Goal: Task Accomplishment & Management: Use online tool/utility

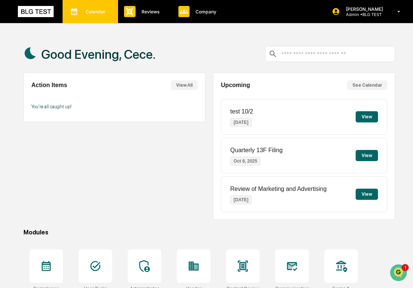
click at [106, 17] on div "Calendar Manage Tasks" at bounding box center [91, 11] width 56 height 23
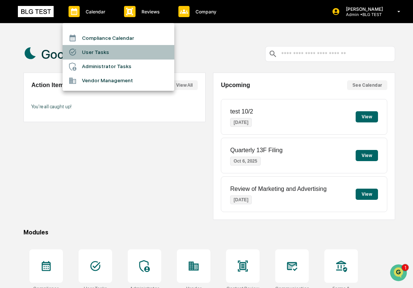
click at [132, 56] on li "User Tasks" at bounding box center [119, 52] width 112 height 14
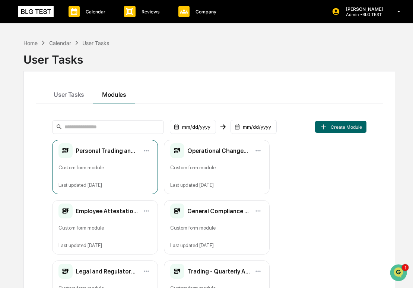
click at [120, 159] on div "Personal Trading and Conflicts of Interest - Quarterly Attestation (Updated) Cu…" at bounding box center [105, 167] width 106 height 54
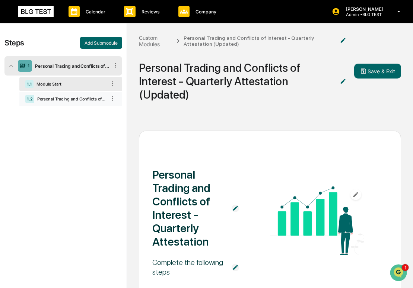
click at [69, 97] on div "Personal Trading and Conflicts of Interest - Quarterly Attestation" at bounding box center [70, 99] width 72 height 5
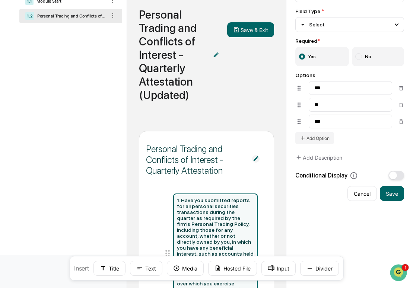
scroll to position [169, 0]
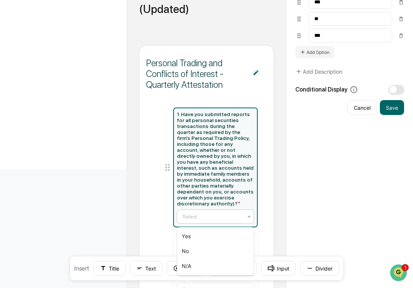
click at [200, 219] on div at bounding box center [213, 216] width 60 height 7
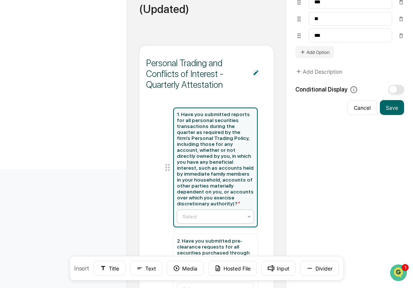
scroll to position [0, 0]
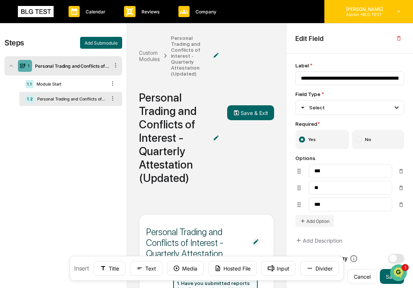
click at [355, 15] on p "Admin • BLG TEST" at bounding box center [363, 14] width 47 height 5
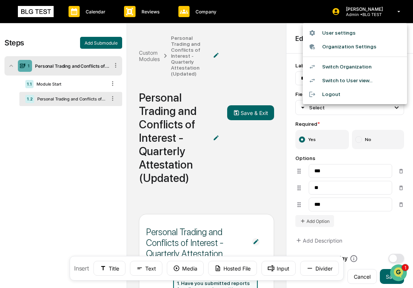
click at [352, 64] on li "Switch Organization" at bounding box center [355, 67] width 104 height 14
